Goal: Navigation & Orientation: Find specific page/section

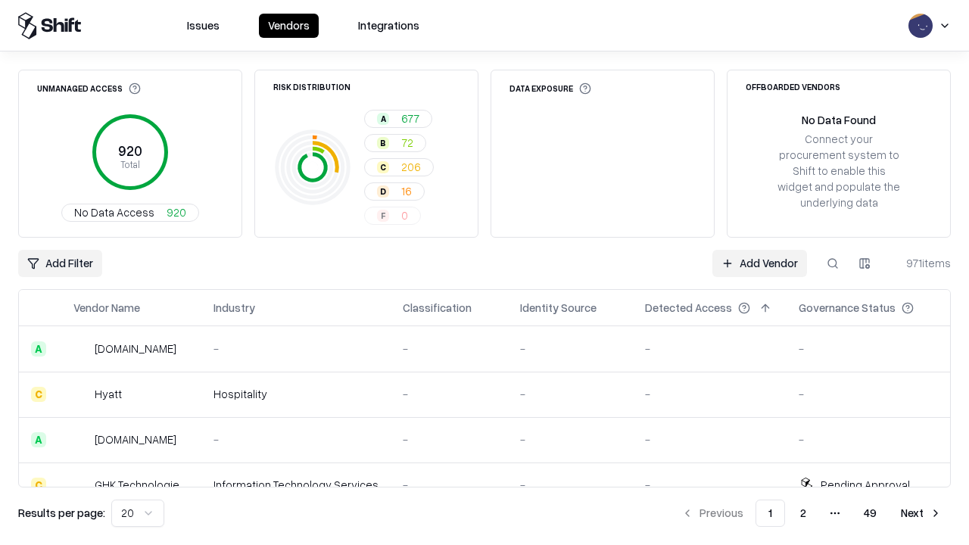
click at [138, 513] on html "Issues Vendors Integrations Unmanaged Access 920 Total No Data Access 920 Risk …" at bounding box center [484, 272] width 969 height 545
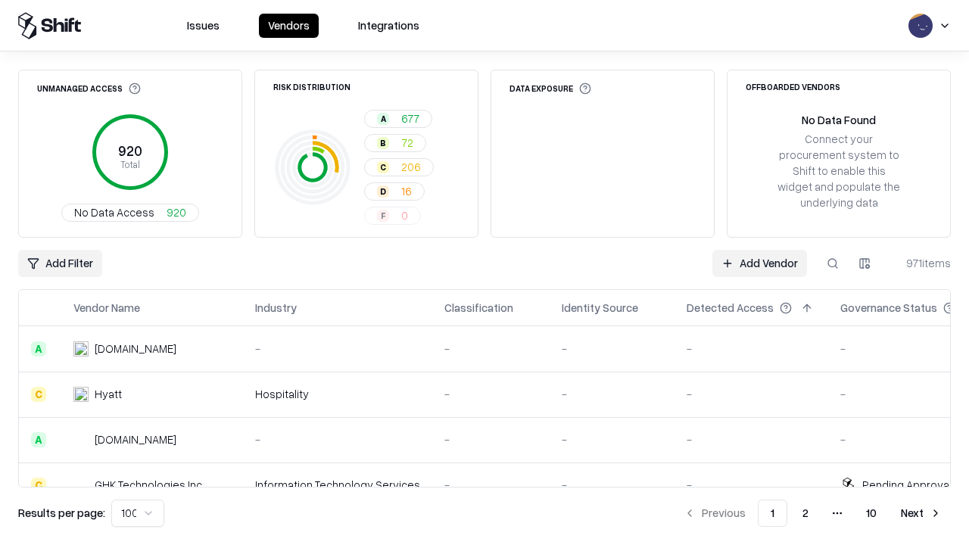
click at [922, 513] on button "Next" at bounding box center [921, 513] width 59 height 27
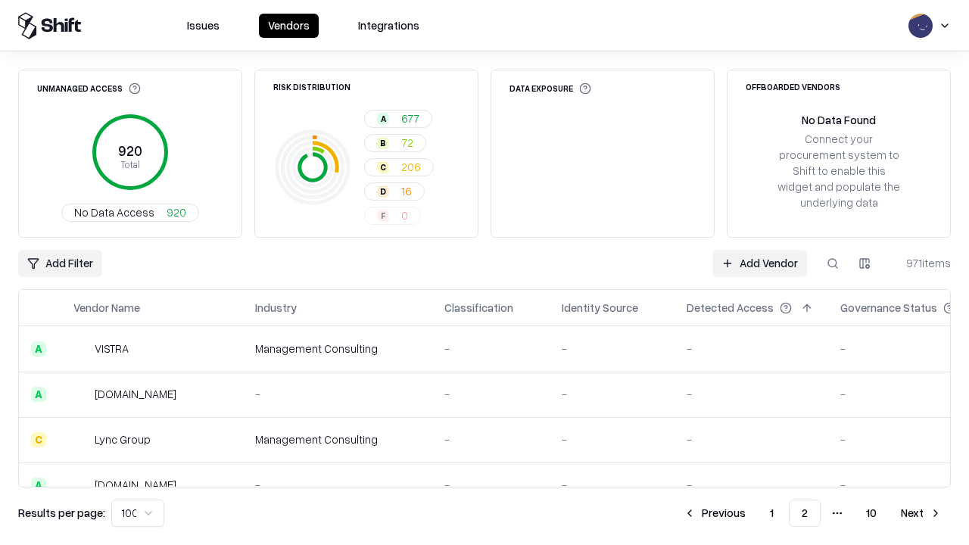
click at [922, 513] on button "Next" at bounding box center [921, 513] width 59 height 27
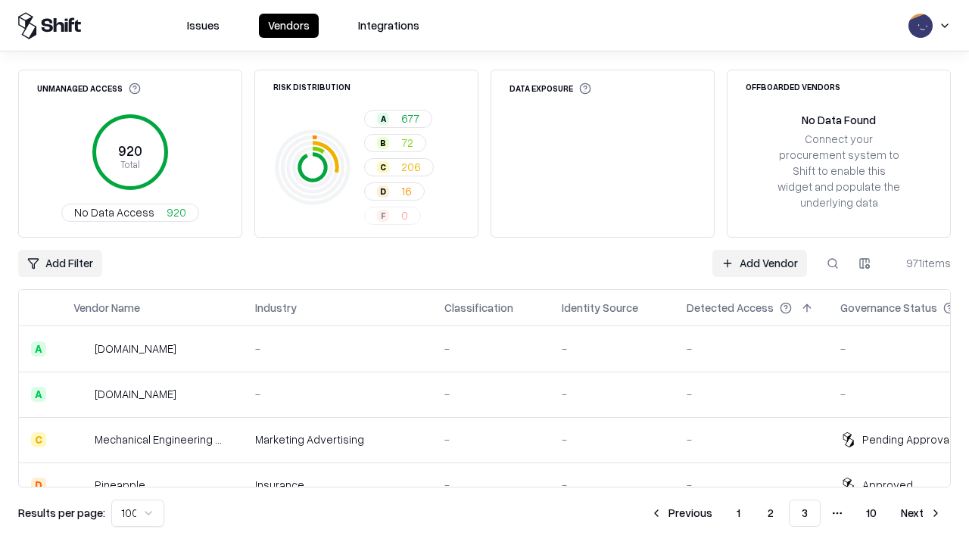
click at [922, 513] on button "Next" at bounding box center [921, 513] width 59 height 27
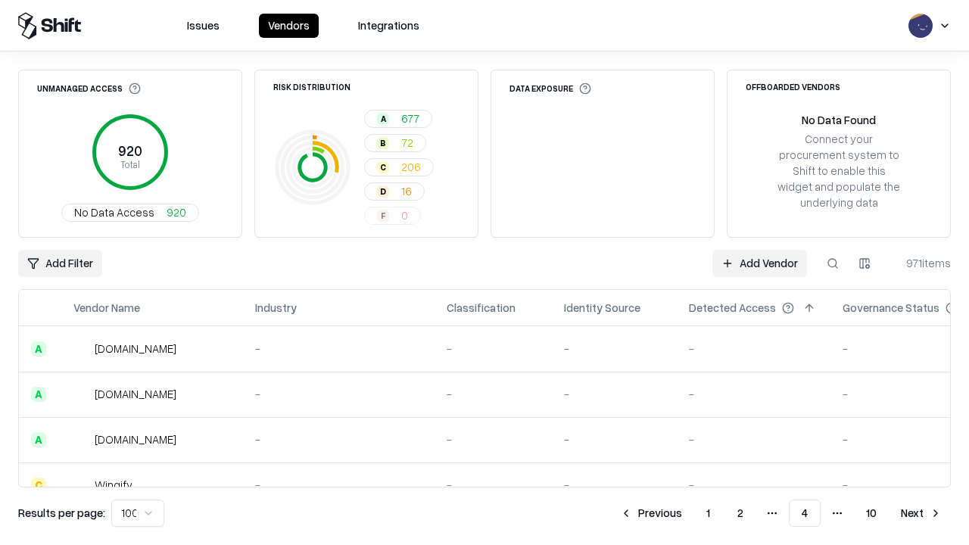
click at [922, 513] on button "Next" at bounding box center [921, 513] width 59 height 27
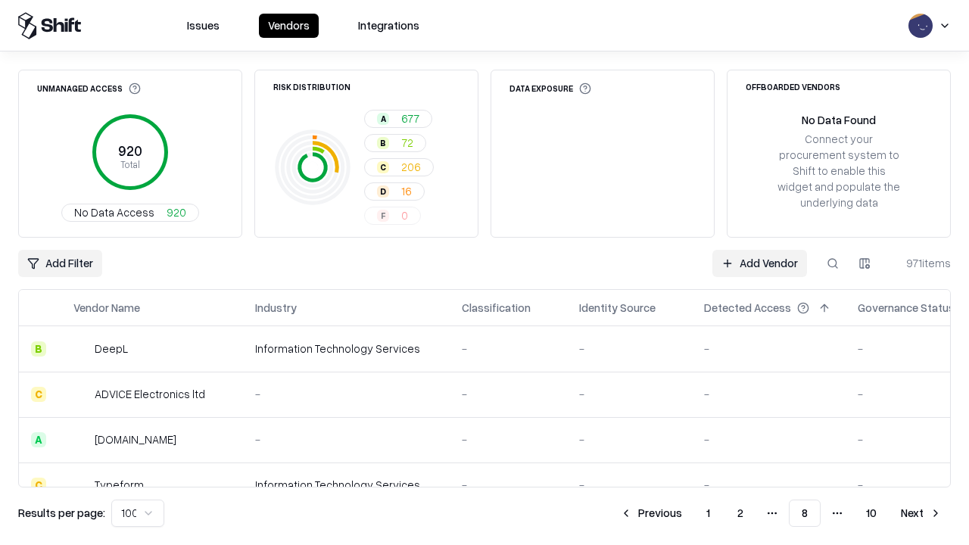
click at [922, 513] on button "Next" at bounding box center [921, 513] width 59 height 27
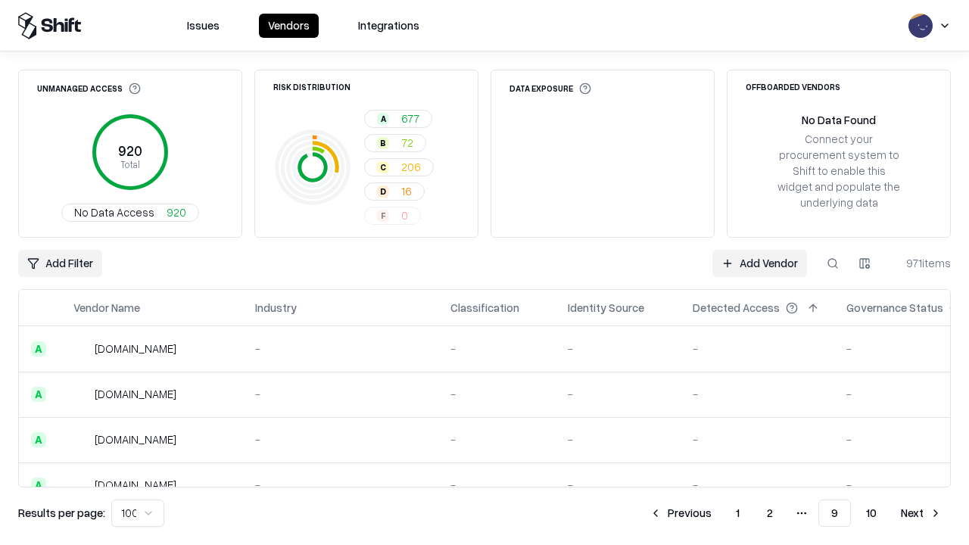
click at [922, 513] on button "Next" at bounding box center [921, 513] width 59 height 27
click at [715, 513] on button "Previous" at bounding box center [715, 513] width 80 height 27
click at [681, 513] on button "Previous" at bounding box center [681, 513] width 80 height 27
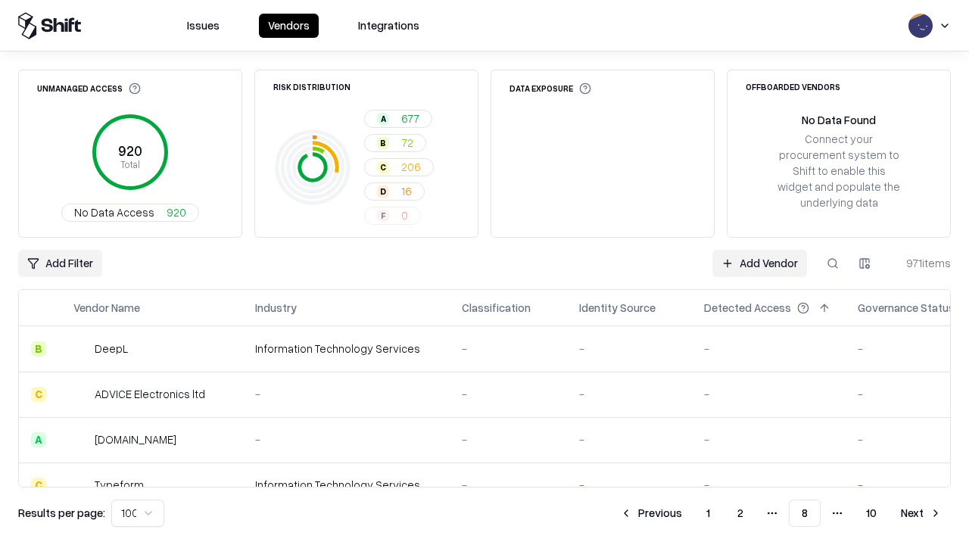
click at [651, 513] on button "Previous" at bounding box center [651, 513] width 80 height 27
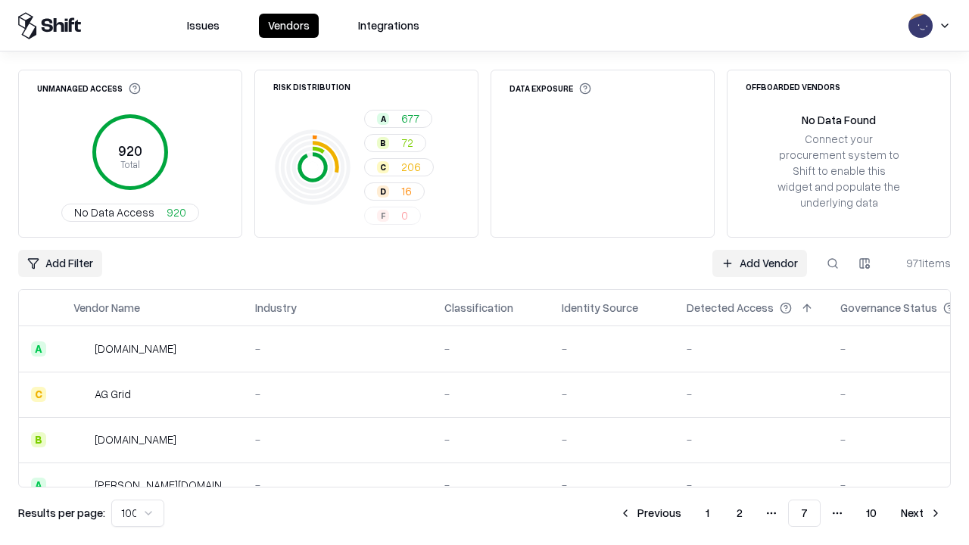
click at [651, 513] on button "Previous" at bounding box center [650, 513] width 80 height 27
click at [651, 513] on button "Previous" at bounding box center [651, 513] width 80 height 27
